Goal: Use online tool/utility: Utilize a website feature to perform a specific function

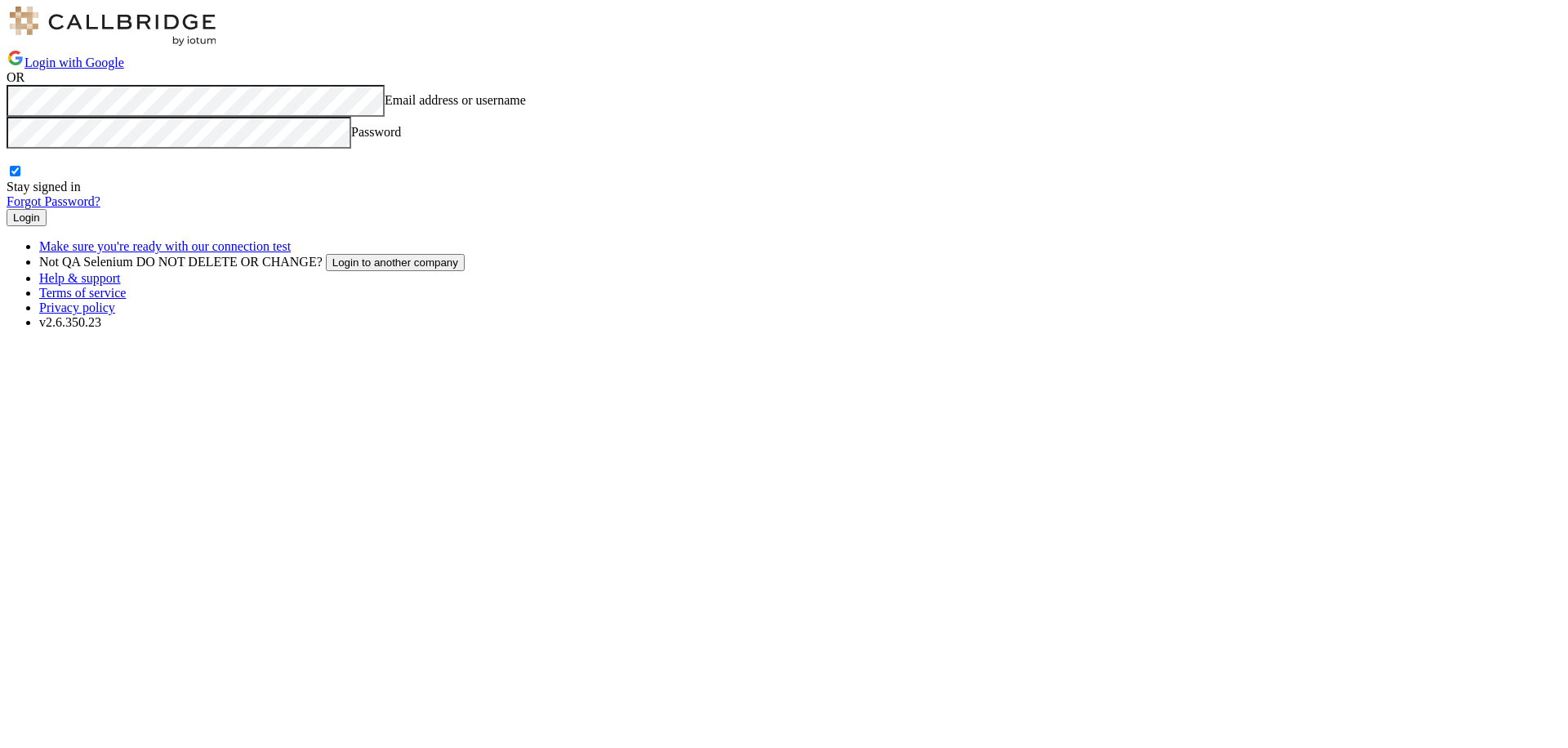
click at [47, 226] on button "Login" at bounding box center [26, 217] width 40 height 17
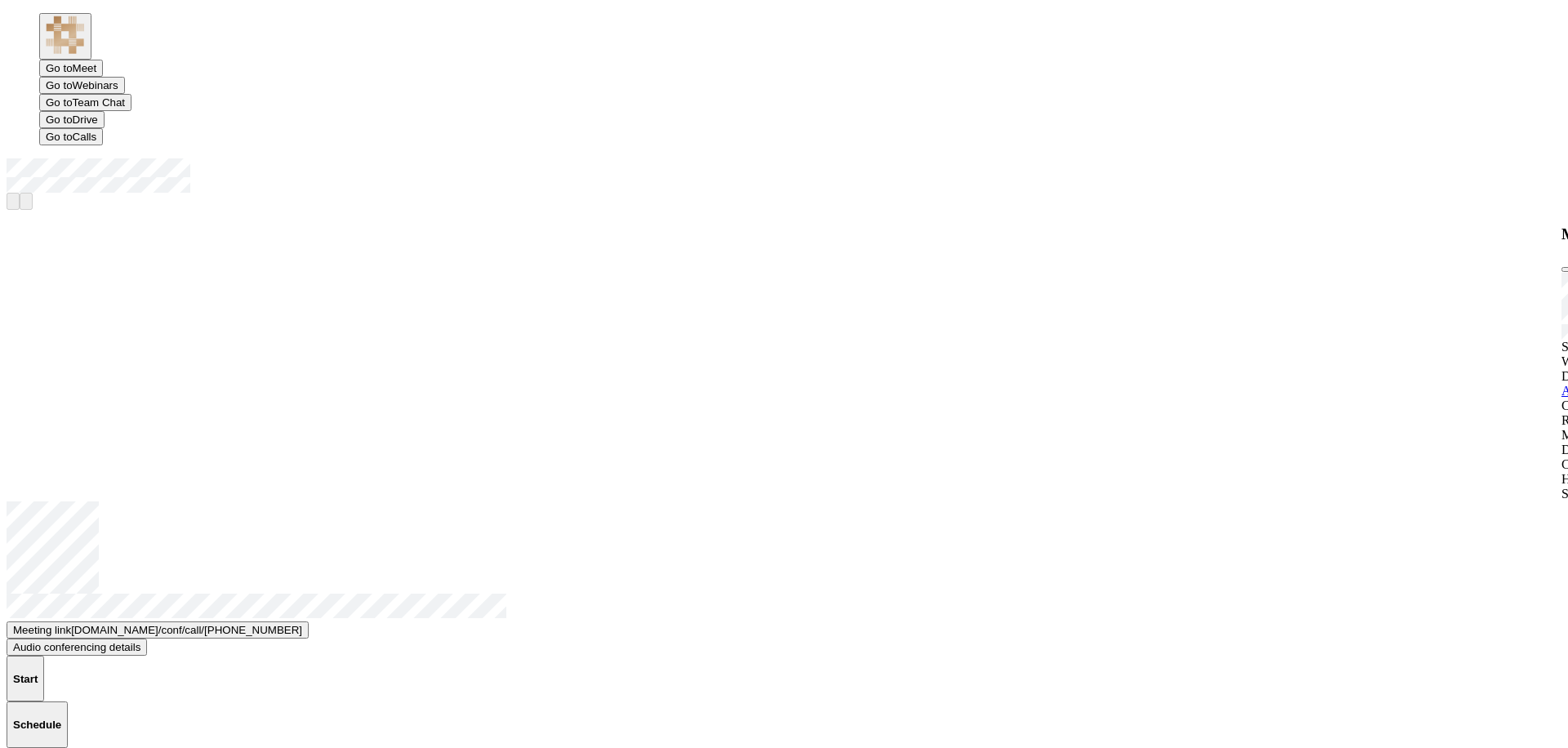
click at [44, 656] on button "Start" at bounding box center [25, 679] width 37 height 46
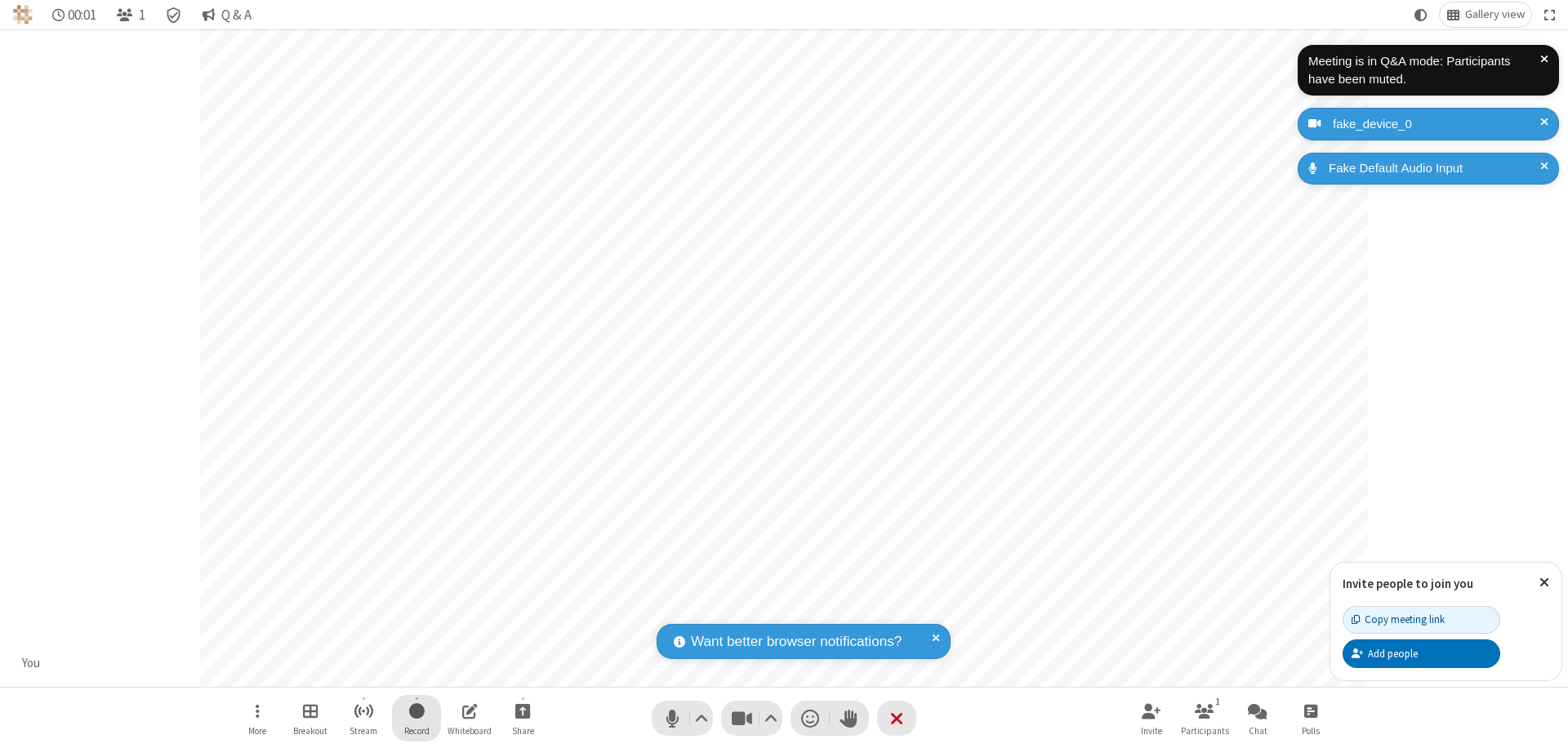
click at [416, 718] on span "Start recording" at bounding box center [417, 711] width 16 height 20
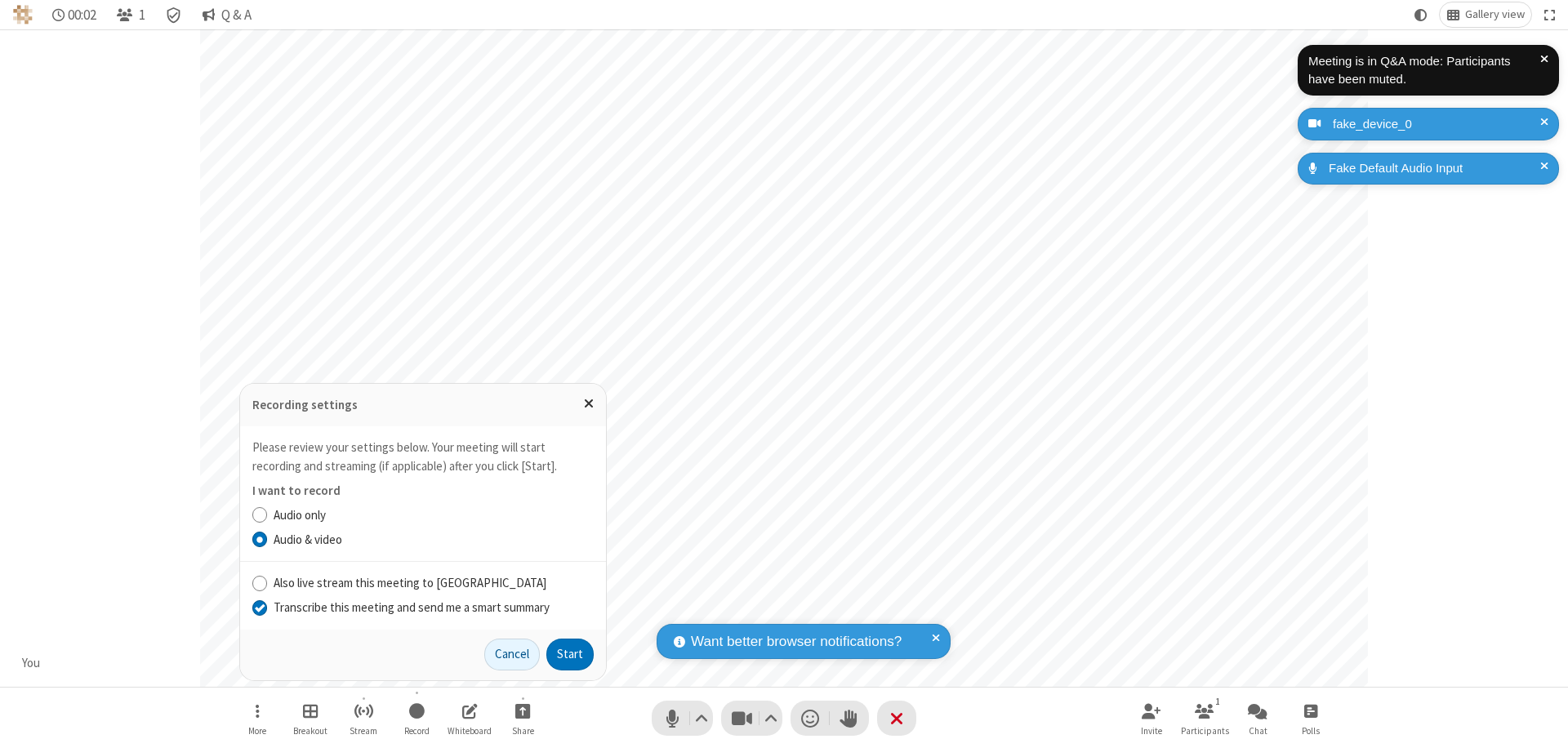
click at [259, 607] on input "Transcribe this meeting and send me a smart summary" at bounding box center [260, 607] width 16 height 17
click at [570, 654] on button "Start" at bounding box center [570, 655] width 47 height 33
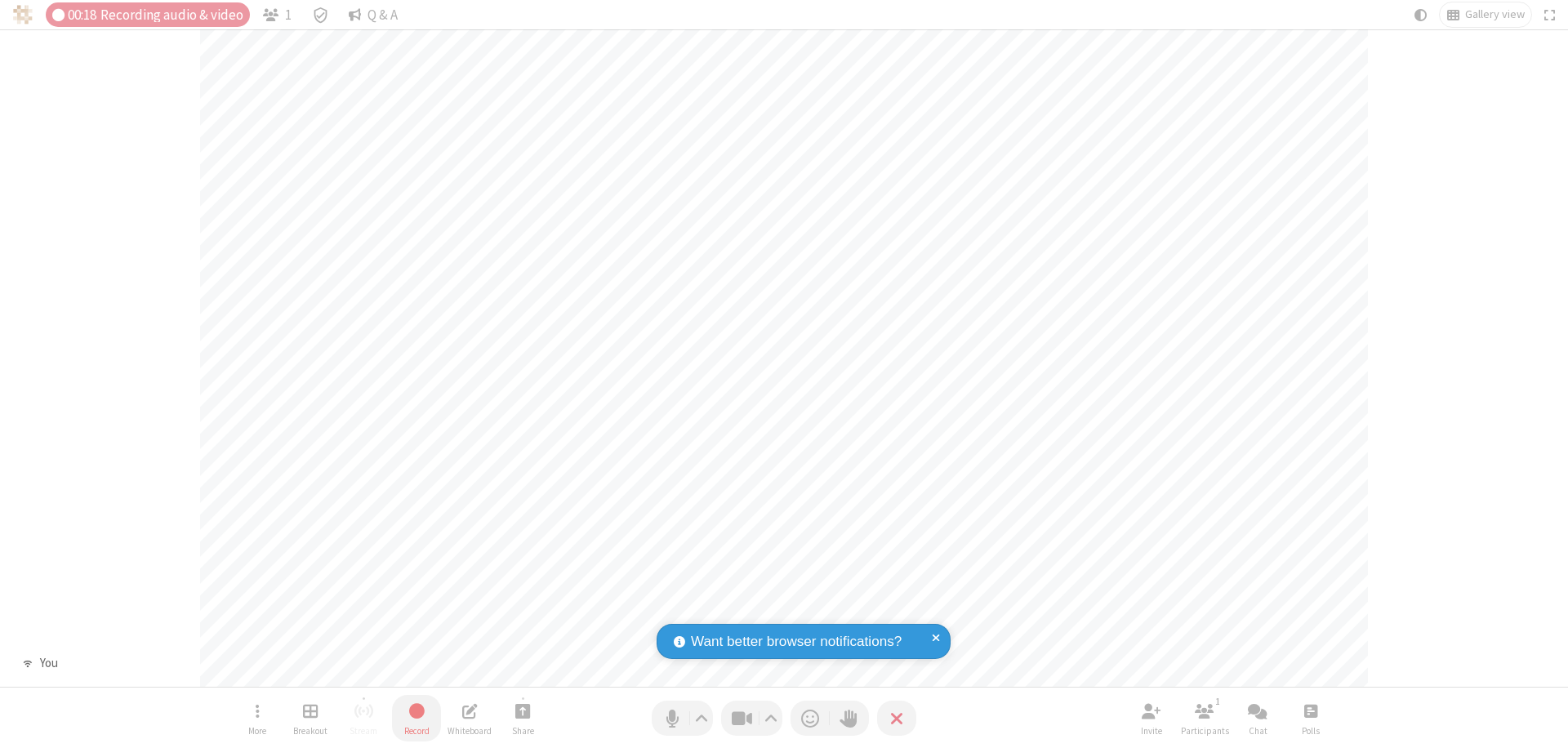
click at [416, 718] on span "Stop recording" at bounding box center [416, 711] width 19 height 20
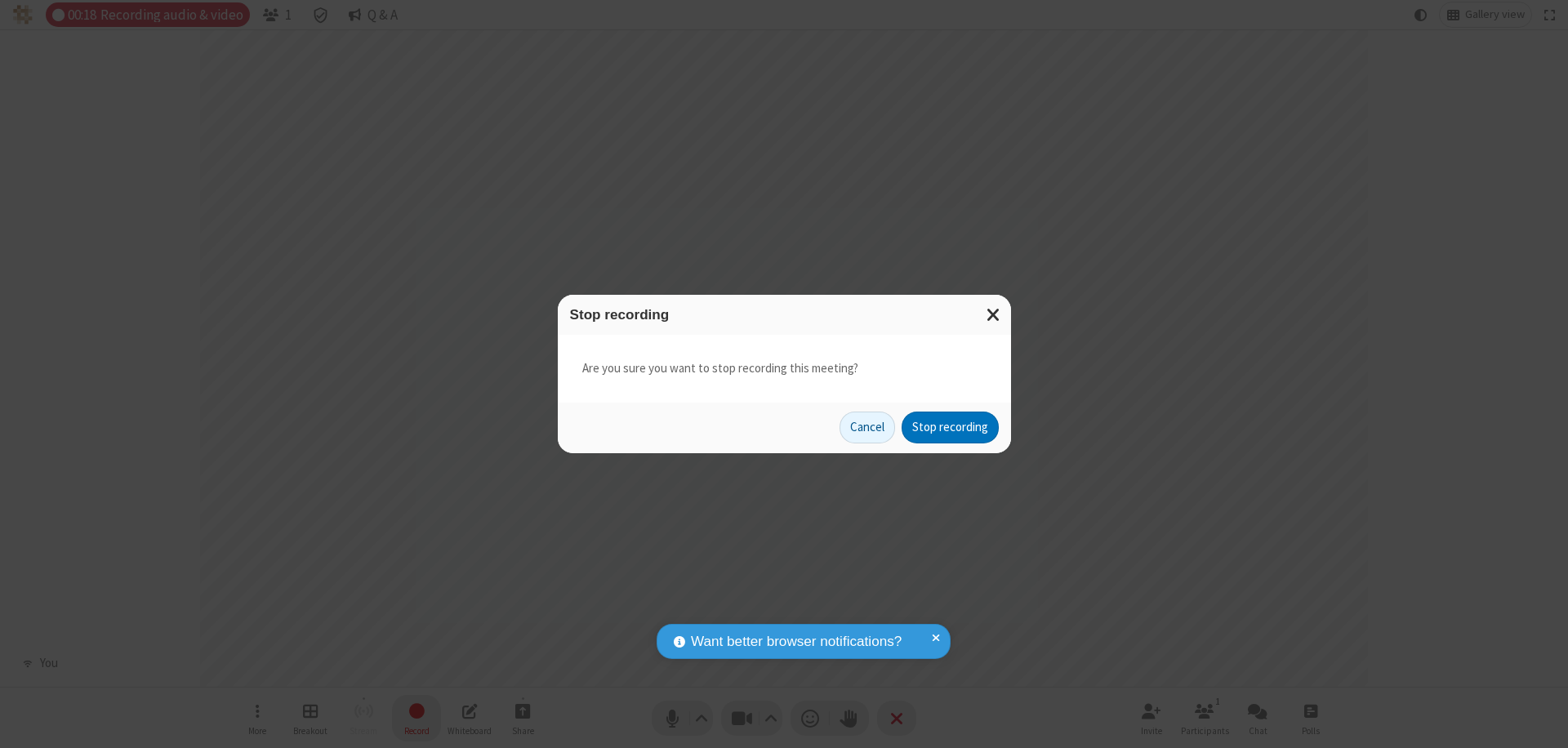
click at [950, 427] on button "Stop recording" at bounding box center [951, 428] width 97 height 33
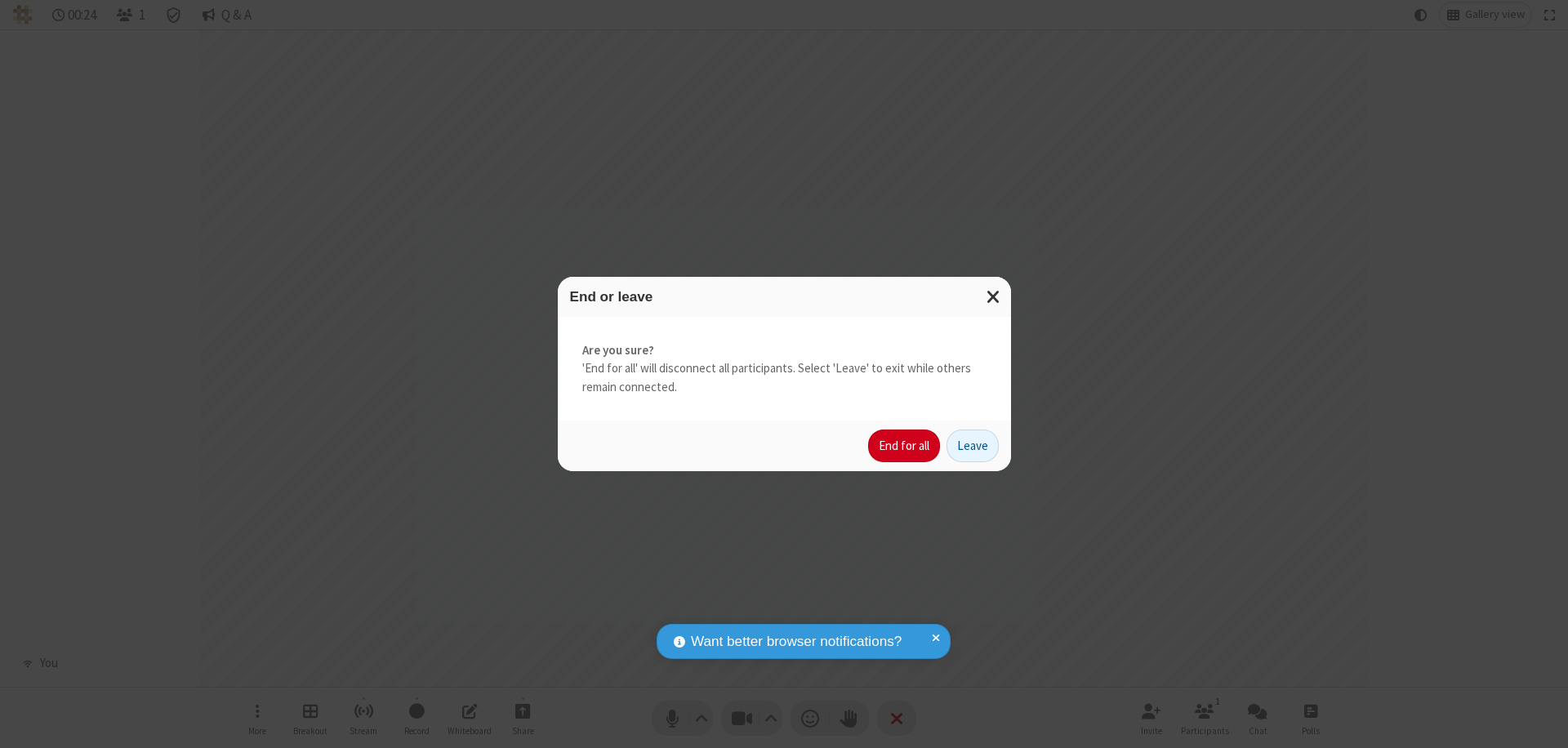
click at [904, 446] on button "End for all" at bounding box center [904, 446] width 72 height 33
